Goal: Check status: Check status

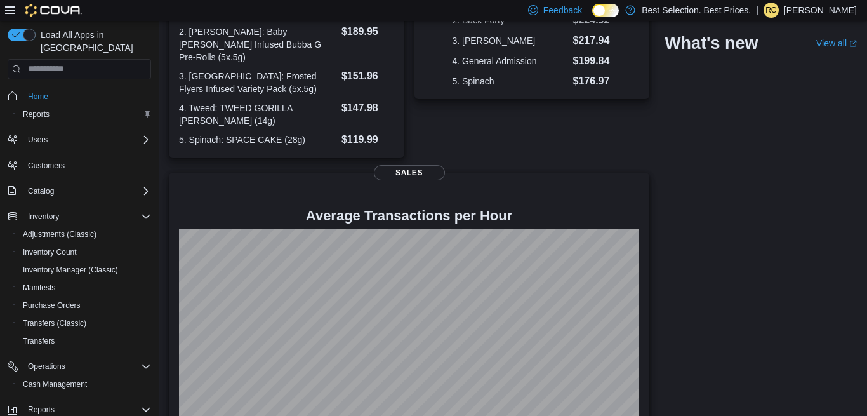
scroll to position [236, 0]
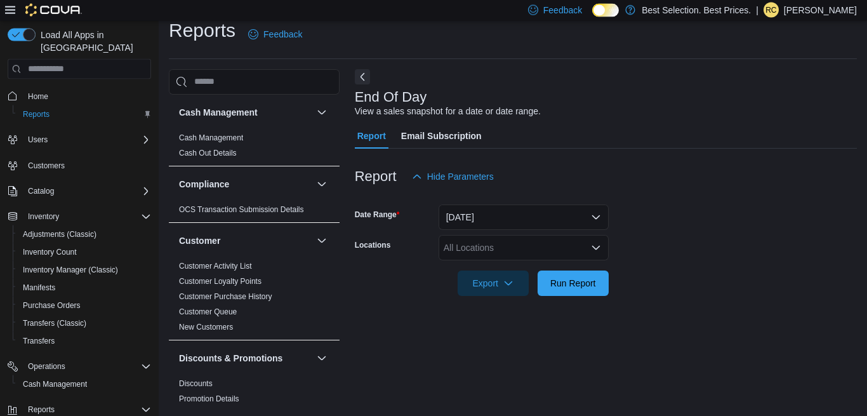
scroll to position [14, 0]
click at [484, 249] on div "All Locations" at bounding box center [524, 246] width 170 height 25
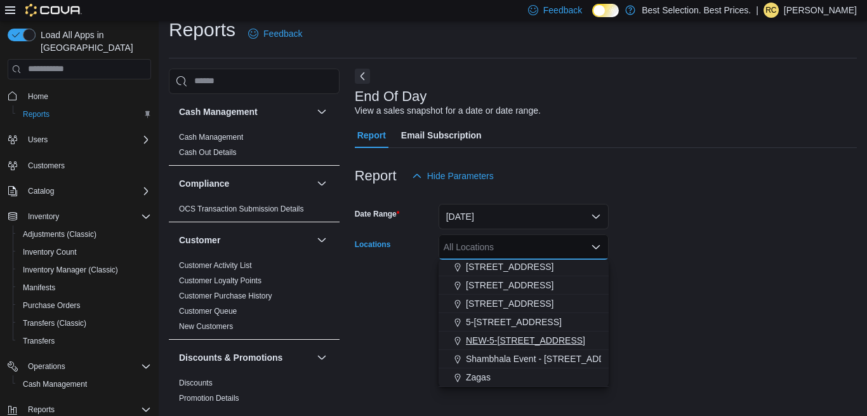
click at [532, 337] on span "NEW-5-[STREET_ADDRESS]" at bounding box center [525, 340] width 119 height 13
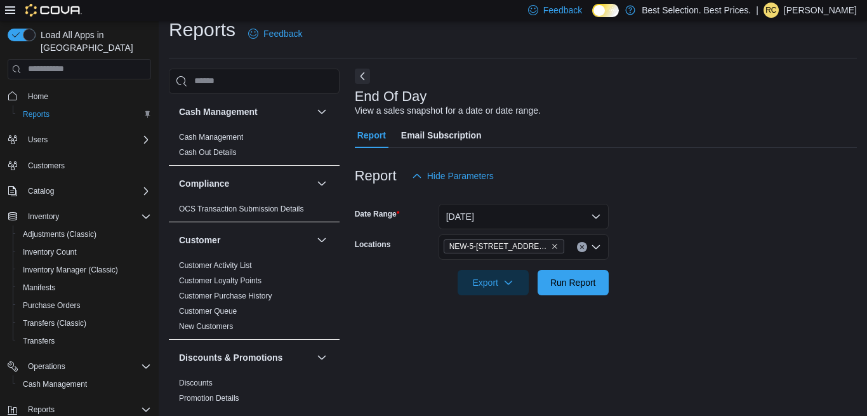
click at [702, 254] on form "Date Range [DATE] Locations NEW-5-[STREET_ADDRESS]-Creston Export Run Report" at bounding box center [606, 242] width 502 height 107
click at [588, 283] on span "Run Report" at bounding box center [574, 282] width 46 height 13
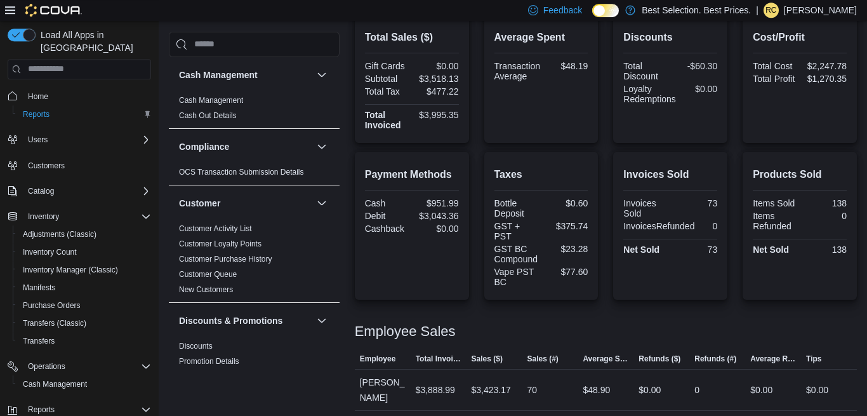
scroll to position [342, 0]
